Goal: Transaction & Acquisition: Purchase product/service

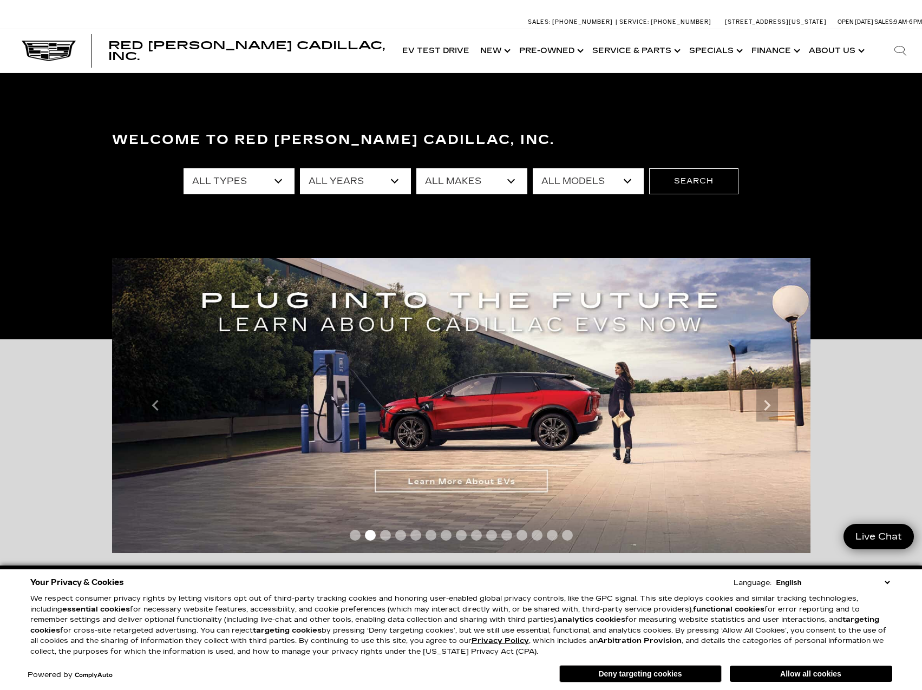
select select "Corvette Grand Sport"
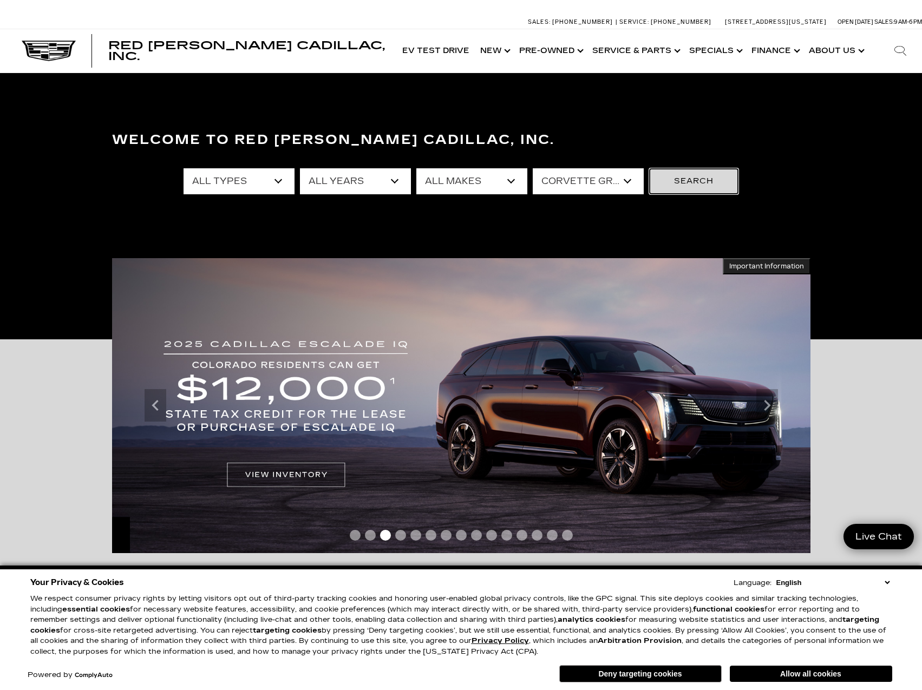
click at [712, 182] on button "Search" at bounding box center [693, 181] width 89 height 26
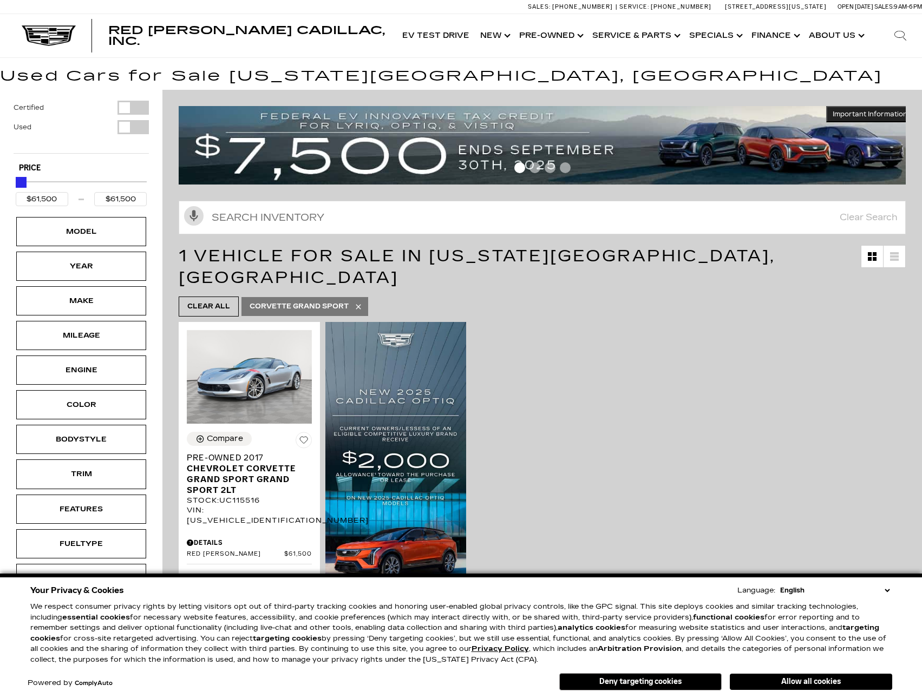
scroll to position [54, 0]
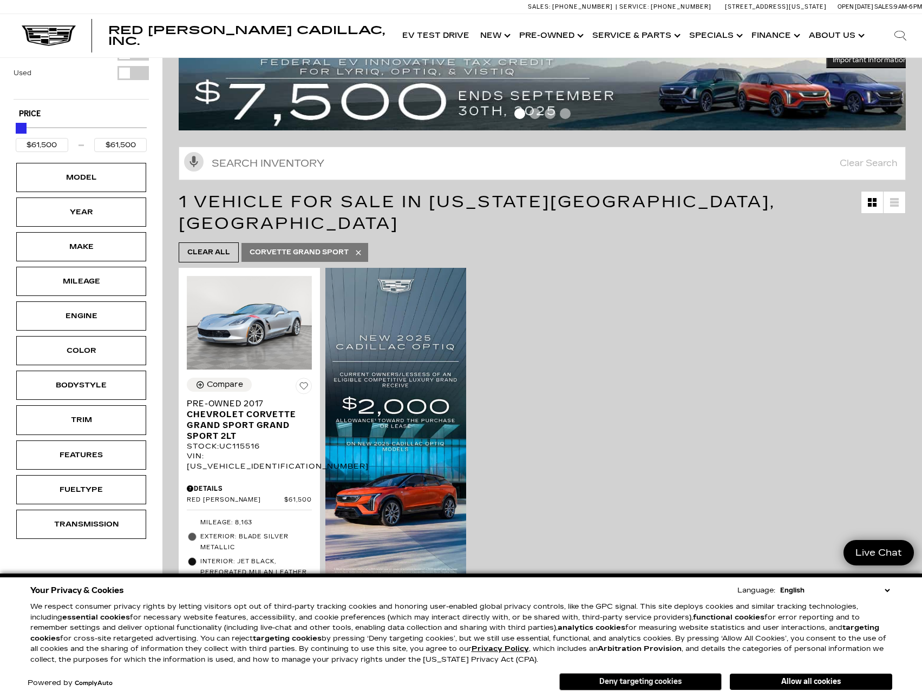
click at [648, 686] on button "Deny targeting cookies" at bounding box center [640, 681] width 162 height 17
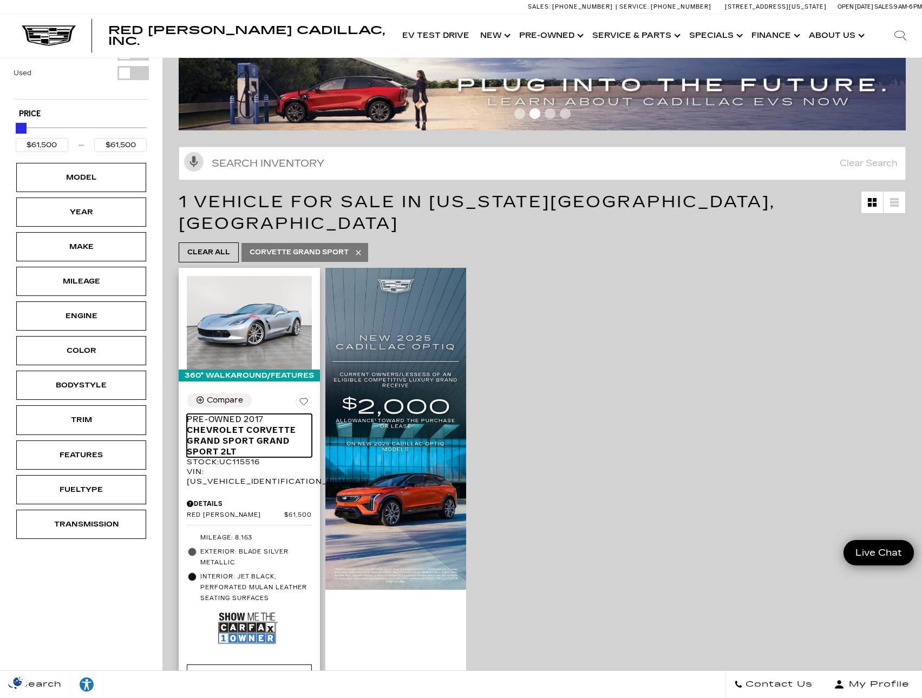
click at [240, 425] on span "Chevrolet Corvette Grand Sport Grand Sport 2LT" at bounding box center [245, 441] width 117 height 32
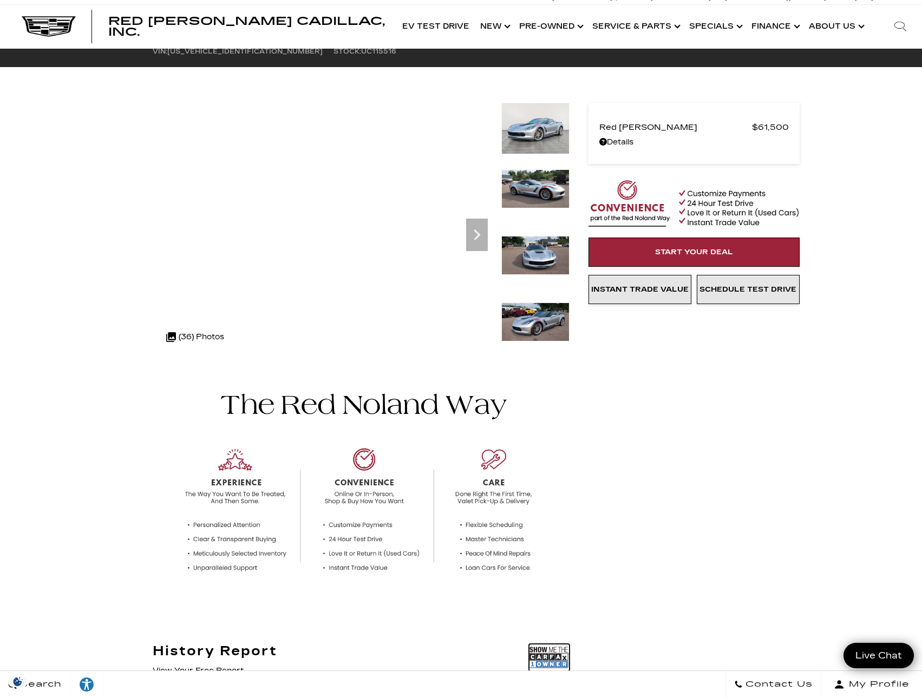
scroll to position [271, 0]
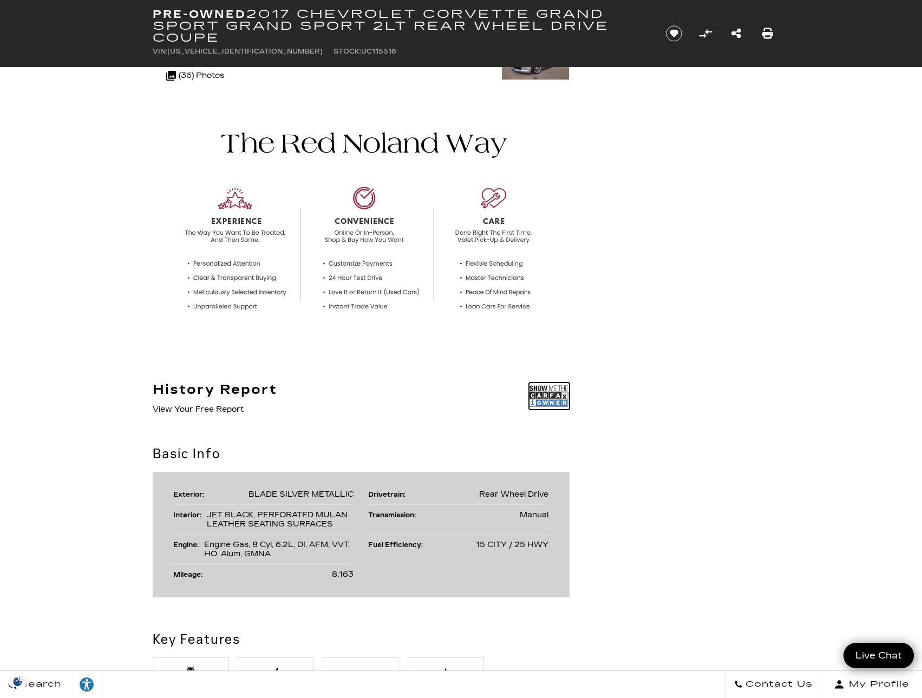
click at [552, 395] on img at bounding box center [549, 396] width 41 height 27
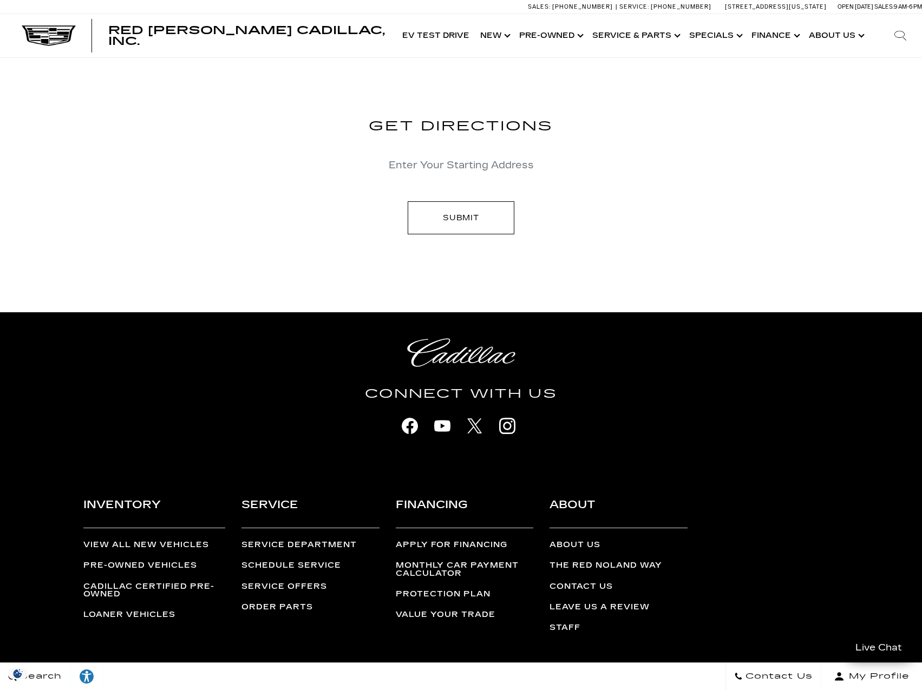
scroll to position [2544, 0]
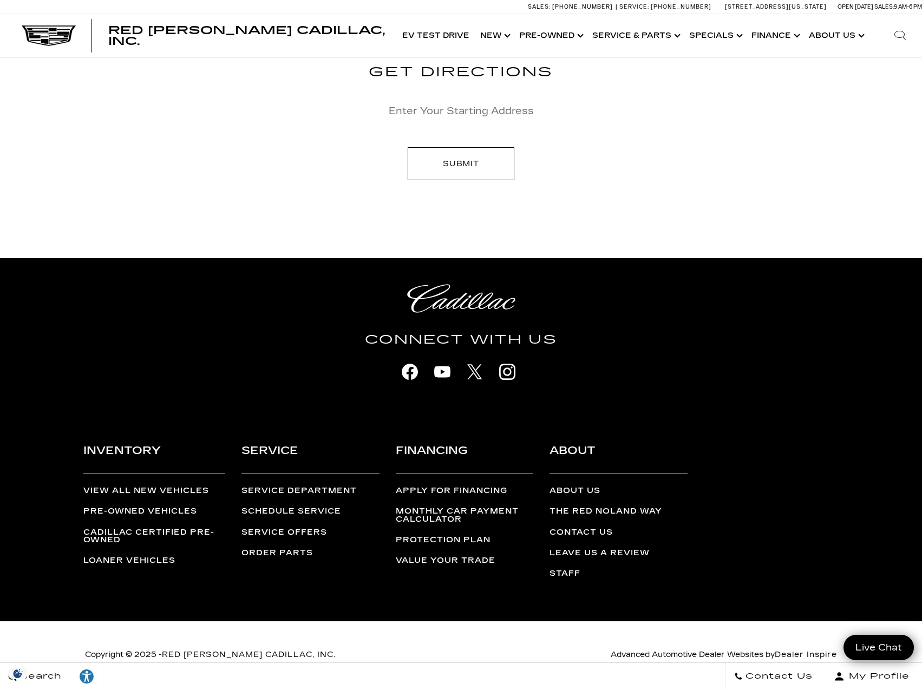
click at [607, 509] on link "The Red Noland Way" at bounding box center [605, 511] width 113 height 9
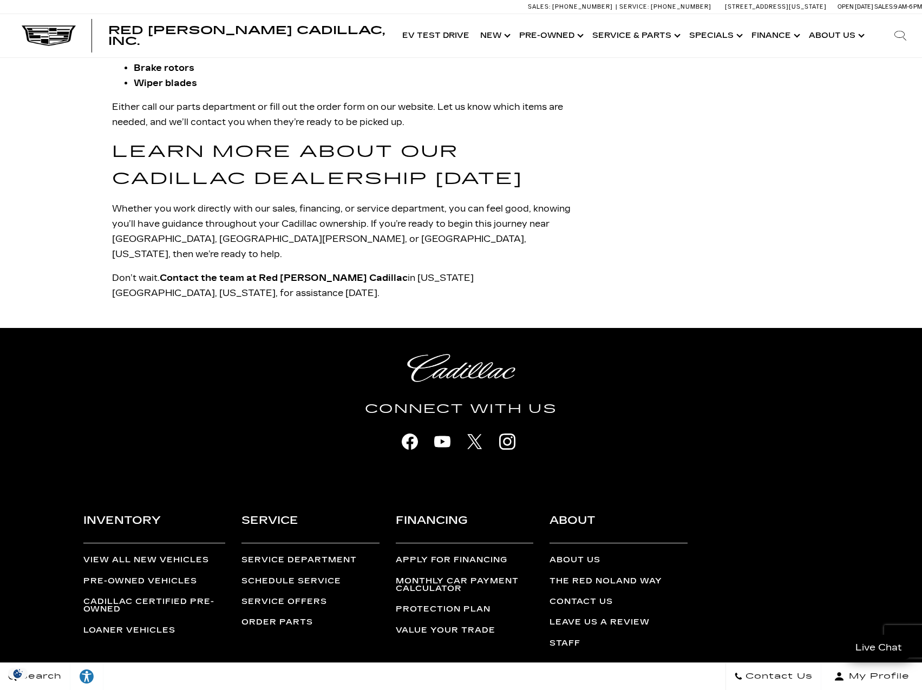
scroll to position [2057, 0]
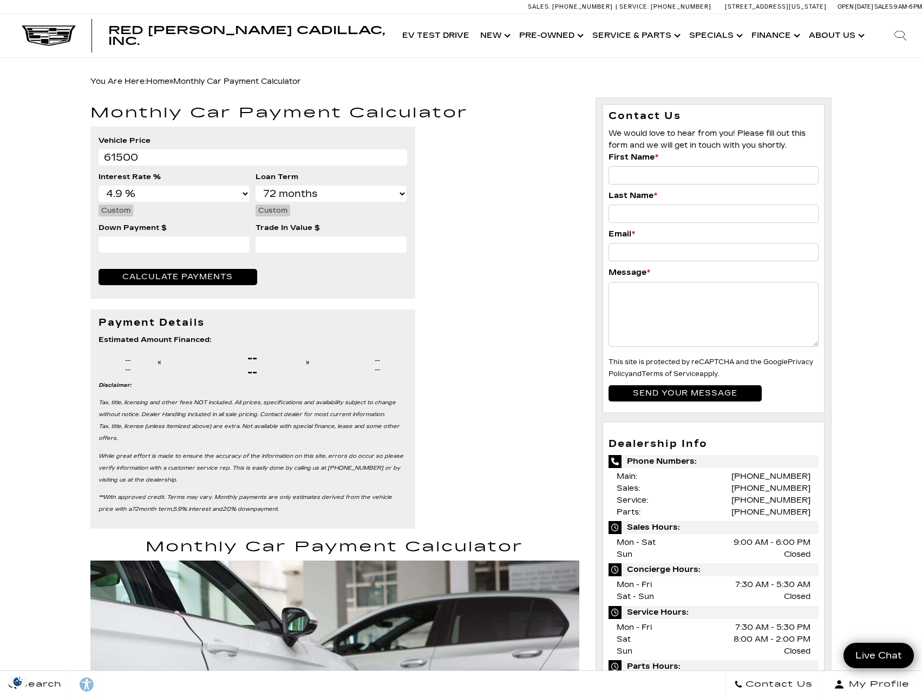
select select "4.9"
select select "60"
click at [181, 244] on input "Down Payment $" at bounding box center [174, 245] width 151 height 16
type input "24000"
click at [307, 242] on input "Trade In Value $" at bounding box center [330, 245] width 151 height 16
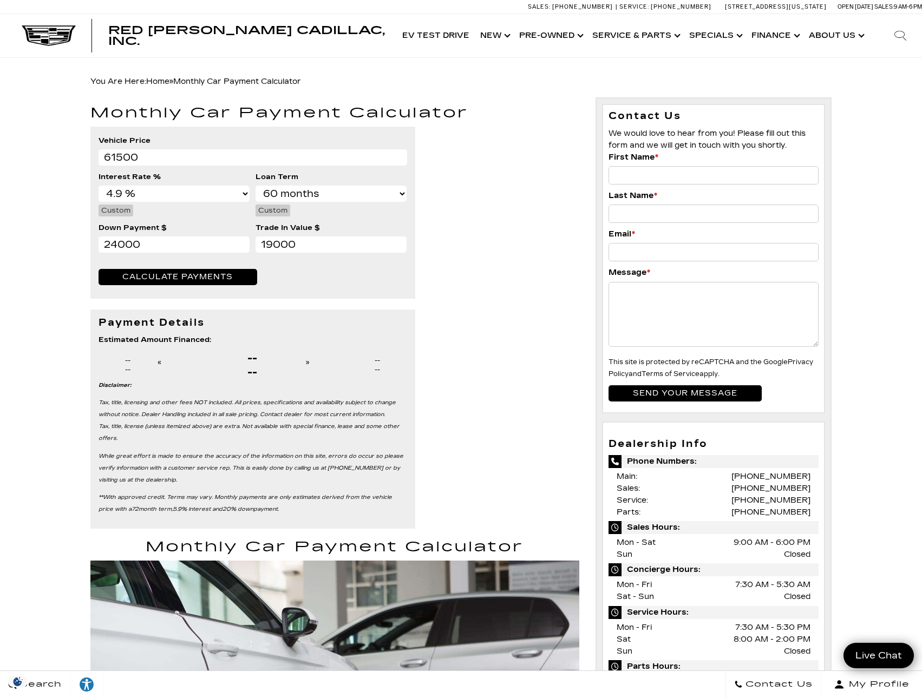
type input "19000"
click at [163, 276] on span "Calculate Payments" at bounding box center [177, 276] width 110 height 9
